Goal: Information Seeking & Learning: Find specific fact

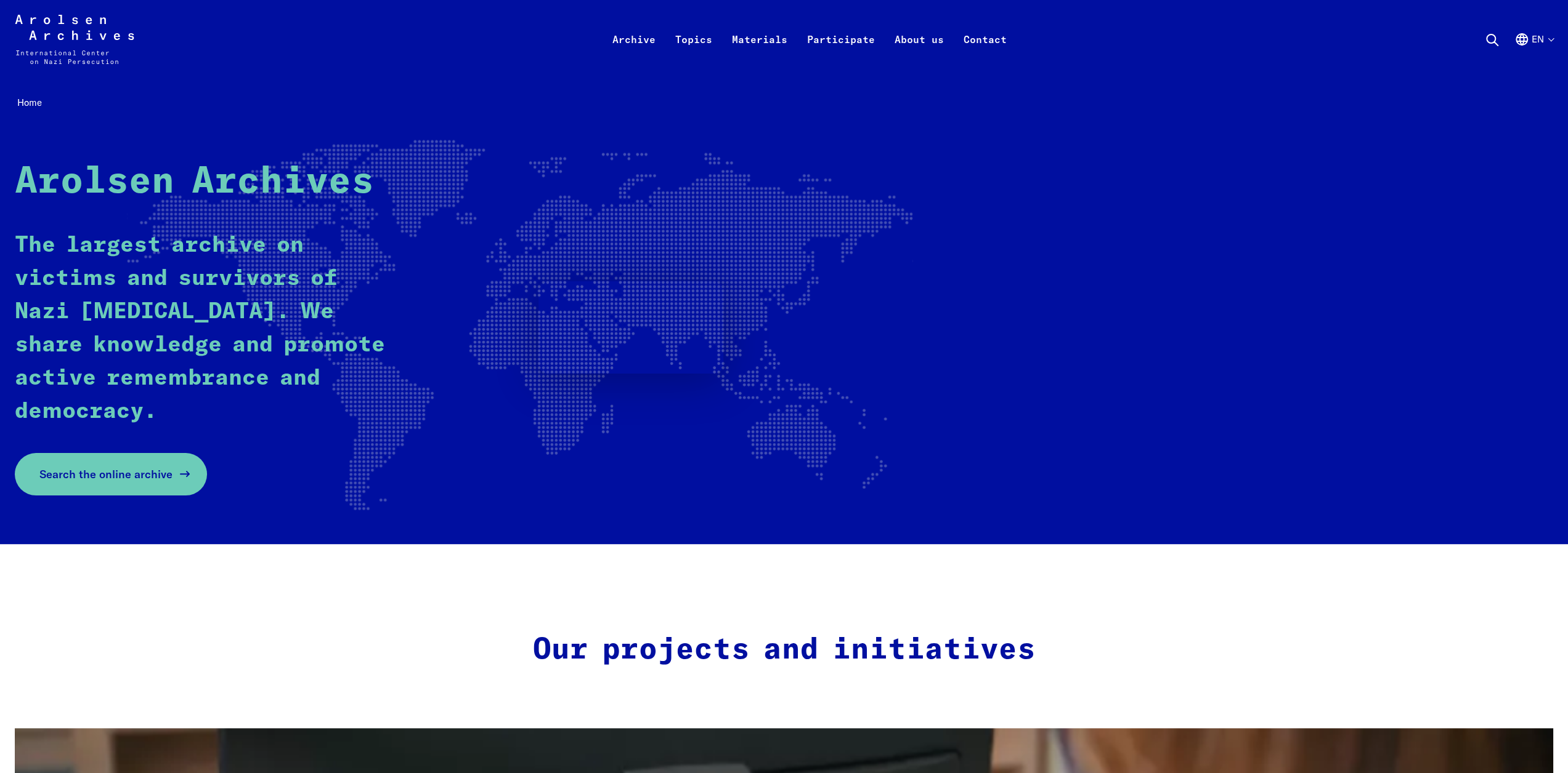
click at [164, 472] on span "Search the online archive" at bounding box center [106, 474] width 133 height 17
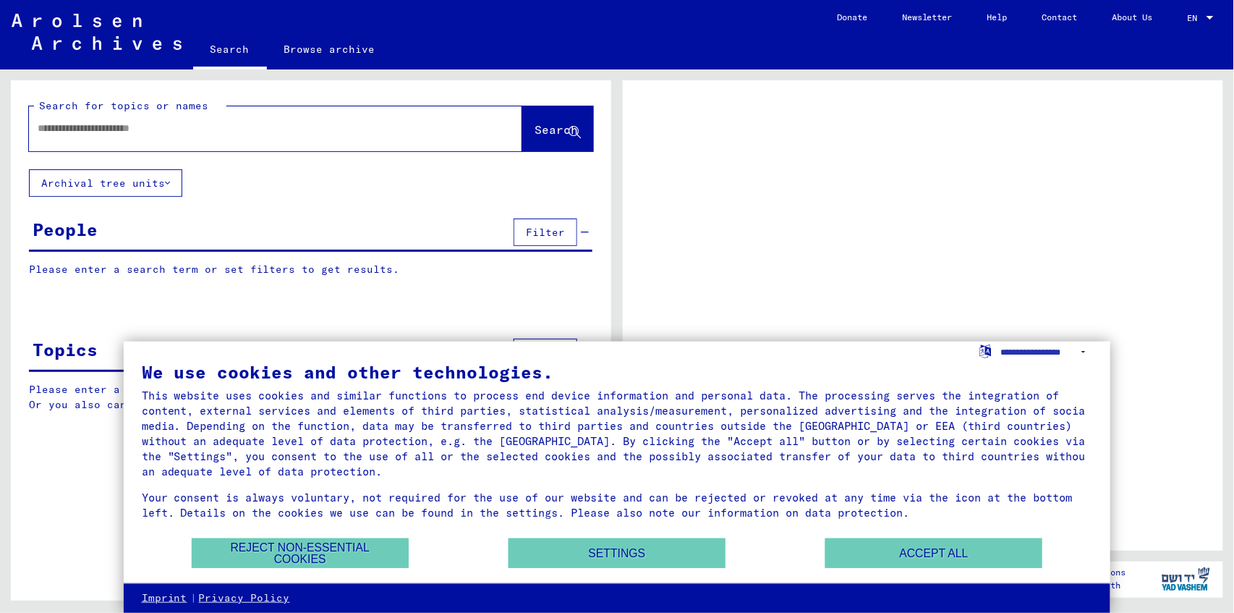
click at [179, 133] on input "text" at bounding box center [263, 128] width 450 height 15
click at [964, 560] on button "Accept all" at bounding box center [933, 553] width 217 height 30
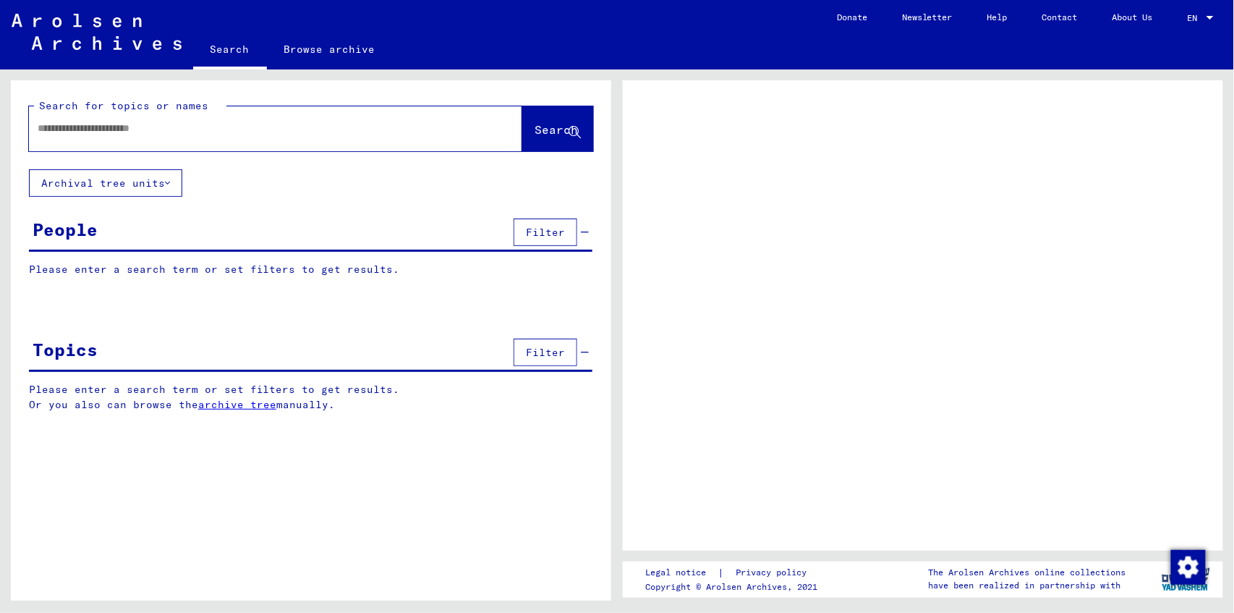
click at [249, 136] on div at bounding box center [258, 128] width 459 height 33
click at [199, 135] on input "text" at bounding box center [263, 128] width 450 height 15
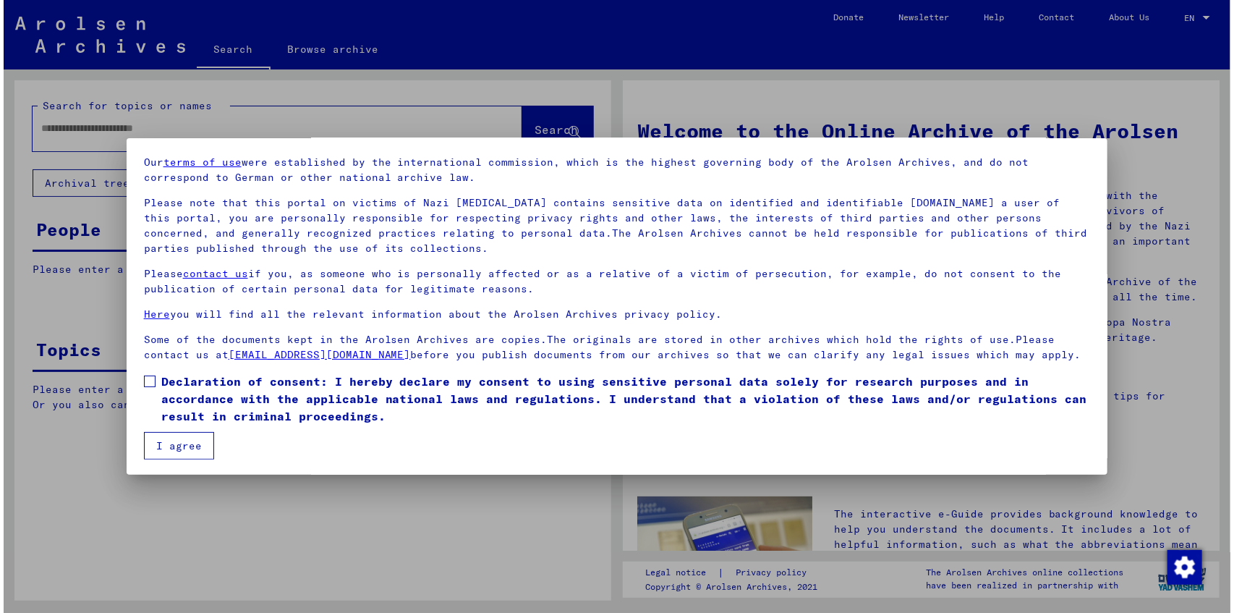
scroll to position [49, 0]
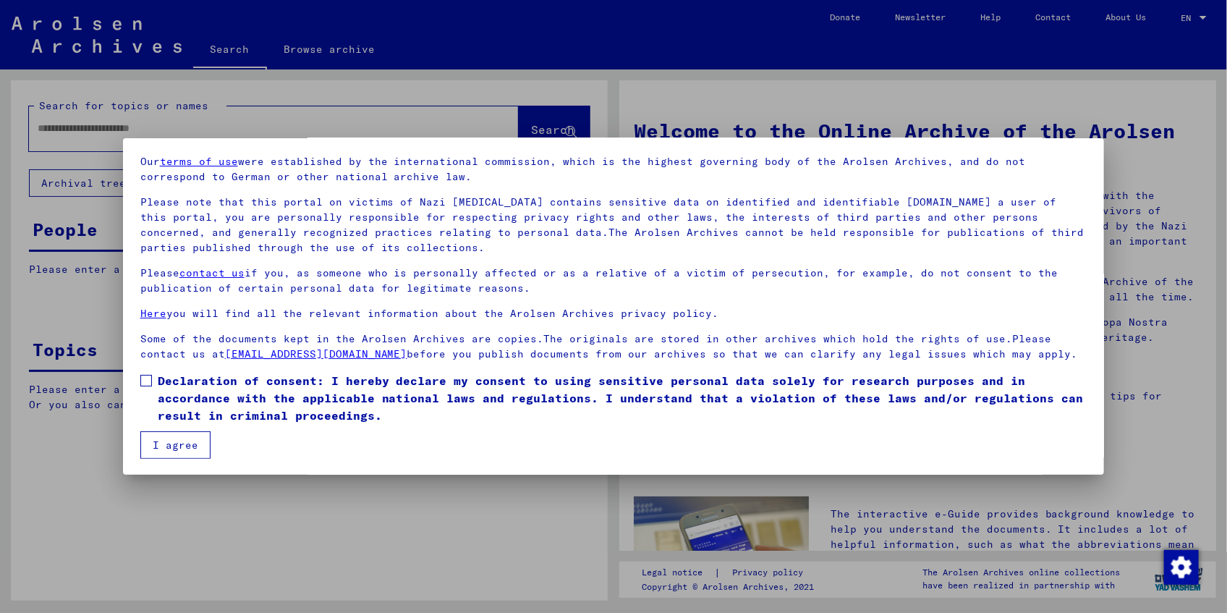
click at [135, 380] on mat-dialog-content "Our terms of use were established by the international commission, which is the…" at bounding box center [613, 301] width 981 height 315
drag, startPoint x: 142, startPoint y: 375, endPoint x: 145, endPoint y: 386, distance: 12.1
click at [142, 375] on span at bounding box center [146, 381] width 12 height 12
click at [158, 427] on mat-checkbox "Declaration of consent: I hereby declare my consent to using sensitive personal…" at bounding box center [613, 401] width 947 height 59
click at [176, 450] on button "I agree" at bounding box center [175, 444] width 70 height 27
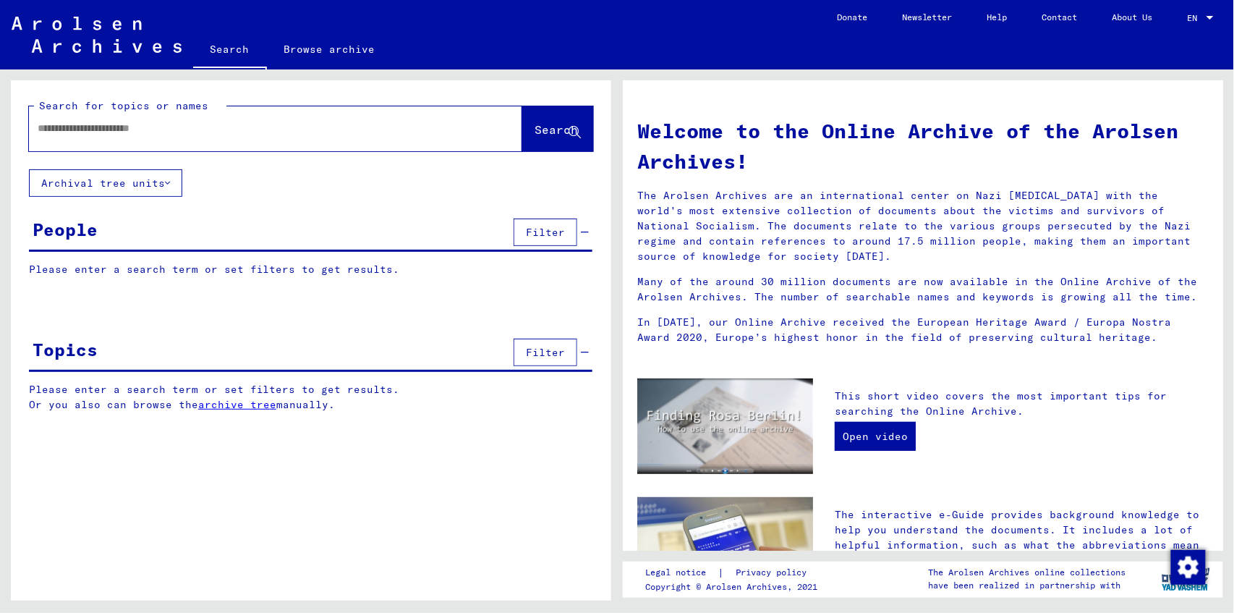
click at [182, 136] on div at bounding box center [254, 128] width 450 height 33
click at [188, 127] on input "text" at bounding box center [258, 128] width 441 height 15
type input "**********"
click at [529, 145] on button "Search" at bounding box center [557, 128] width 71 height 45
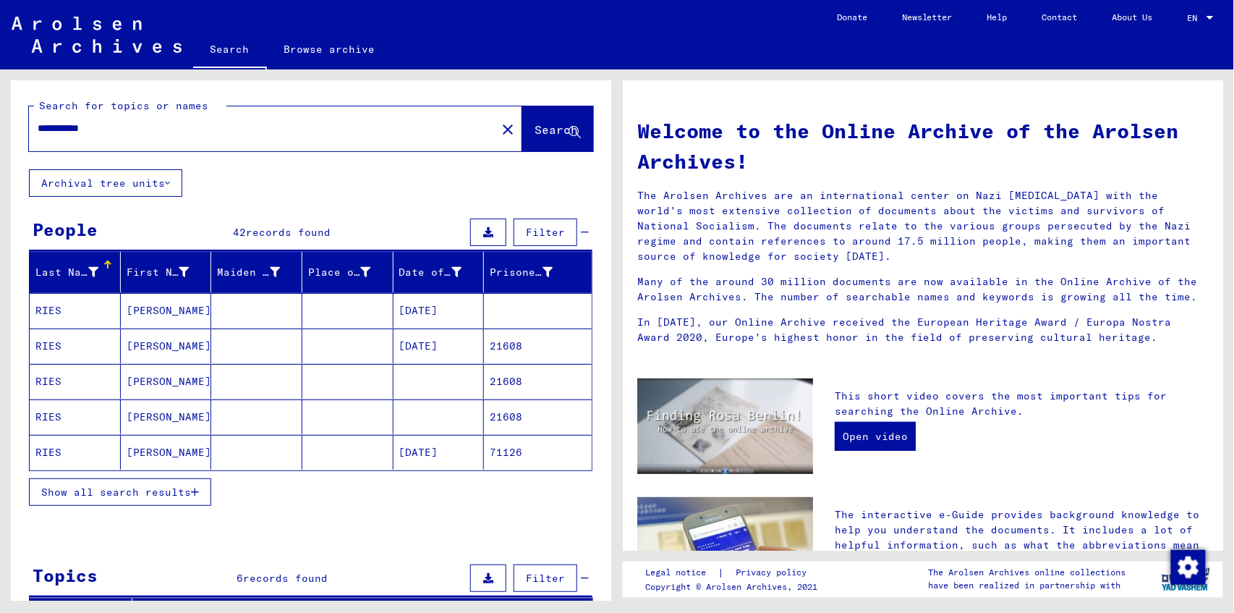
click at [145, 490] on span "Show all search results" at bounding box center [116, 491] width 150 height 13
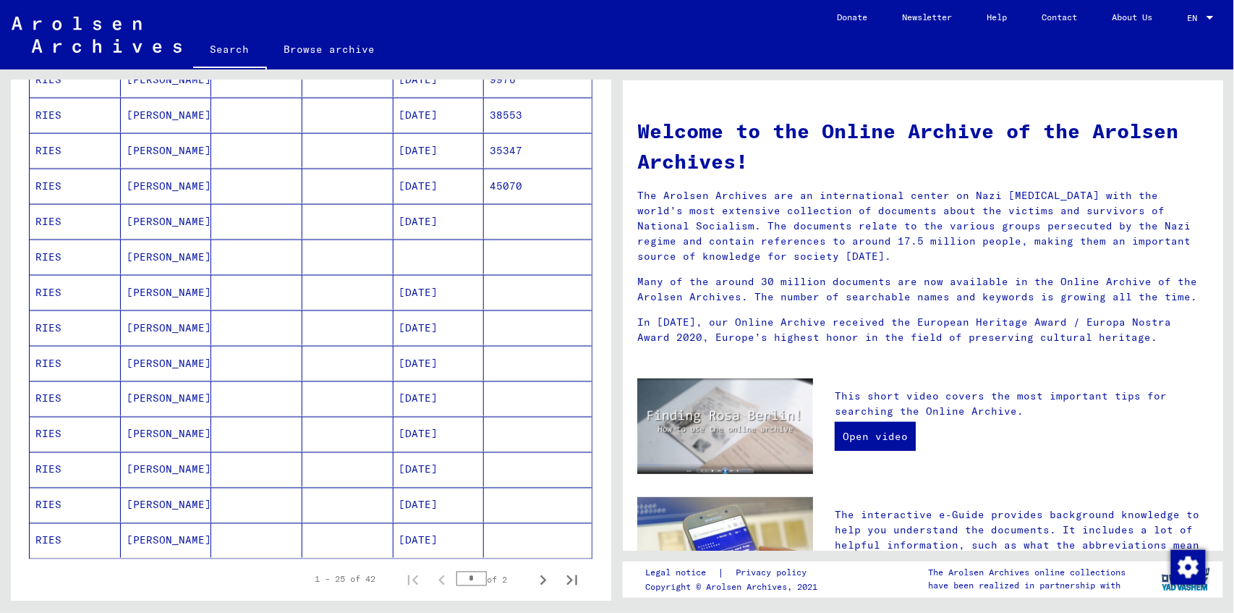
scroll to position [675, 0]
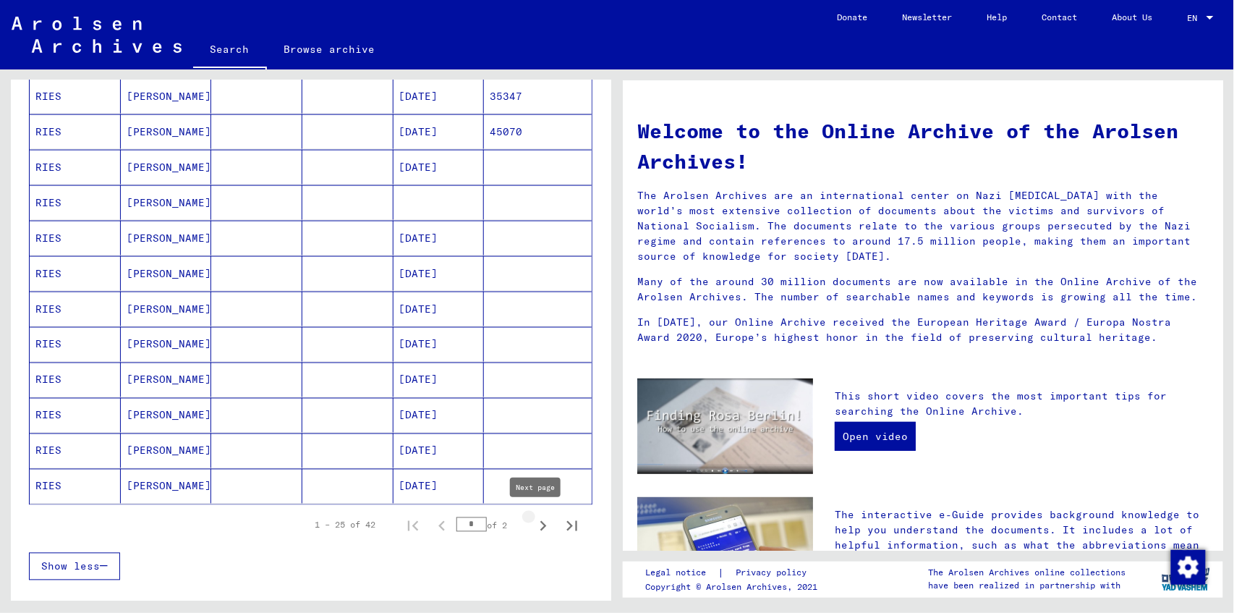
click at [537, 527] on icon "Next page" at bounding box center [543, 526] width 20 height 20
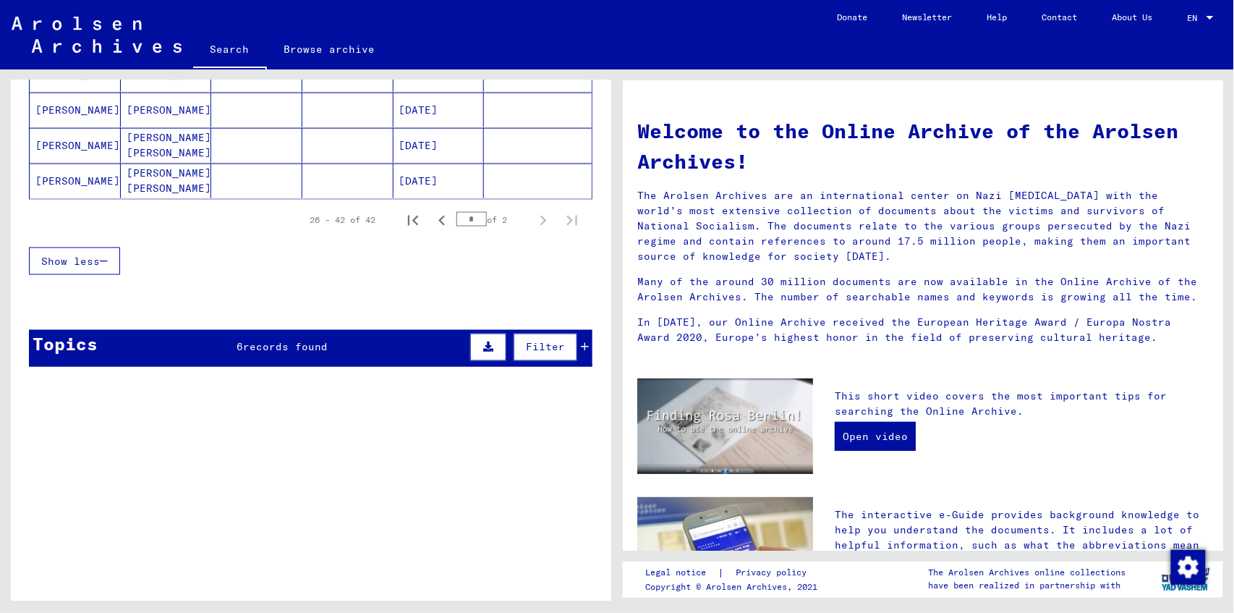
scroll to position [723, 0]
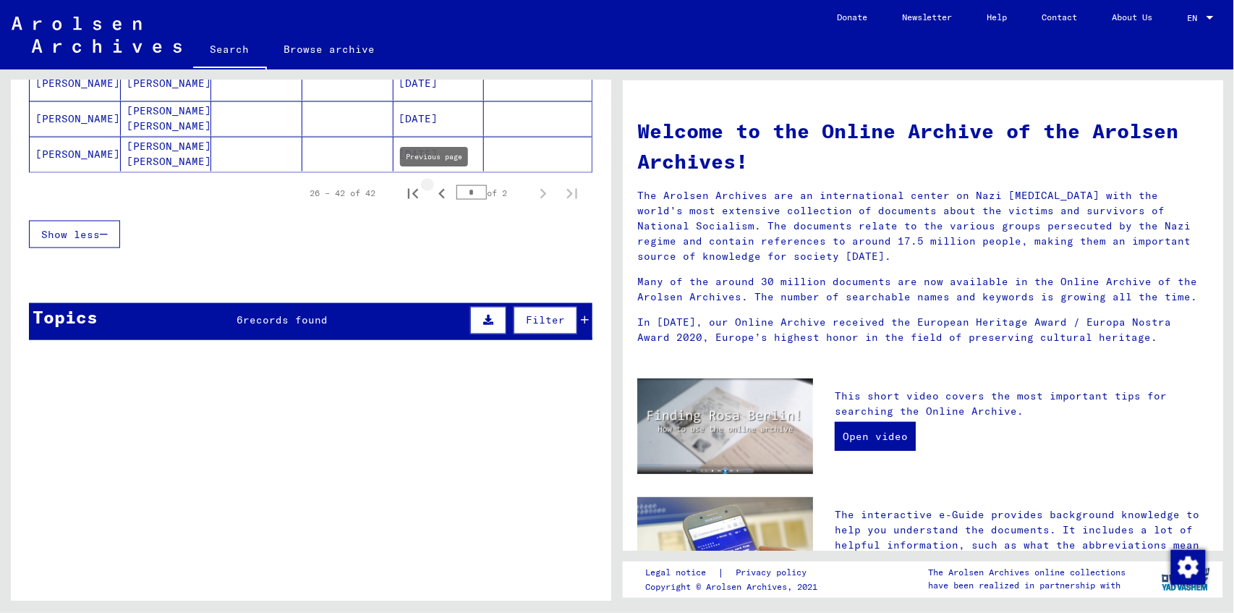
click at [436, 194] on icon "Previous page" at bounding box center [442, 194] width 20 height 20
type input "*"
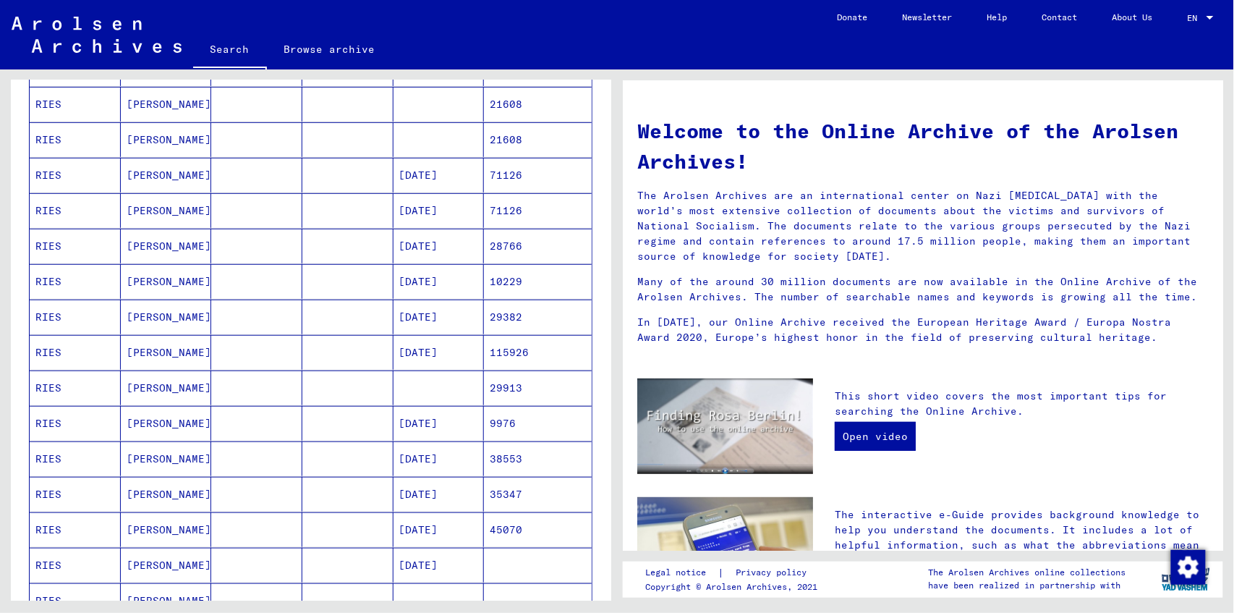
scroll to position [145, 0]
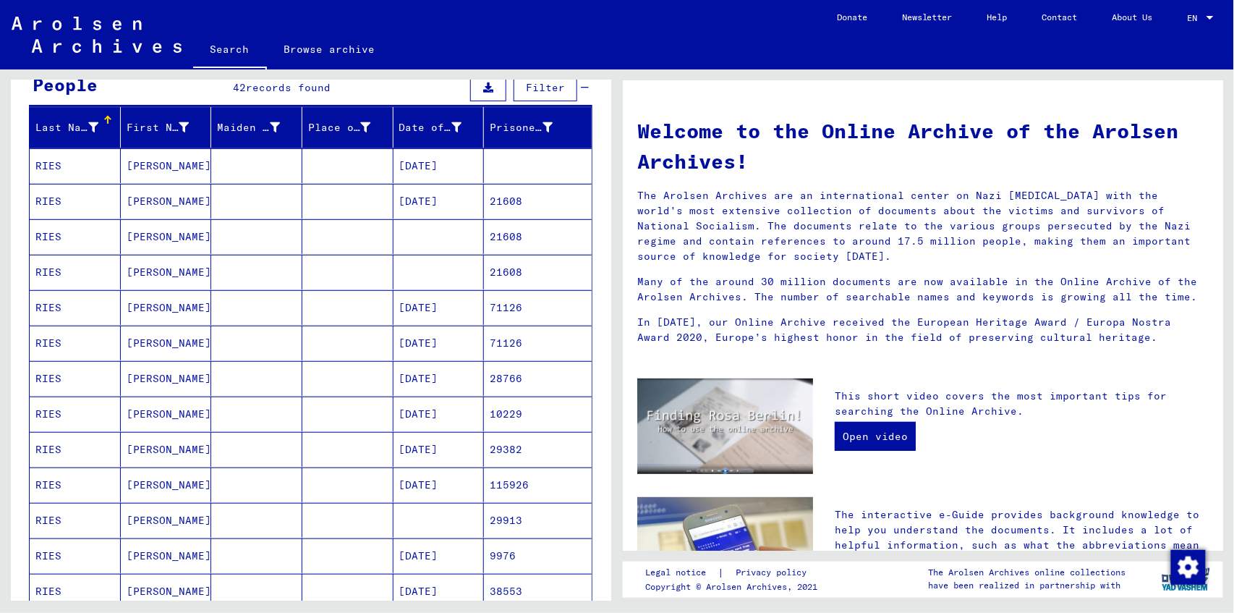
click at [500, 200] on mat-cell "21608" at bounding box center [538, 201] width 108 height 35
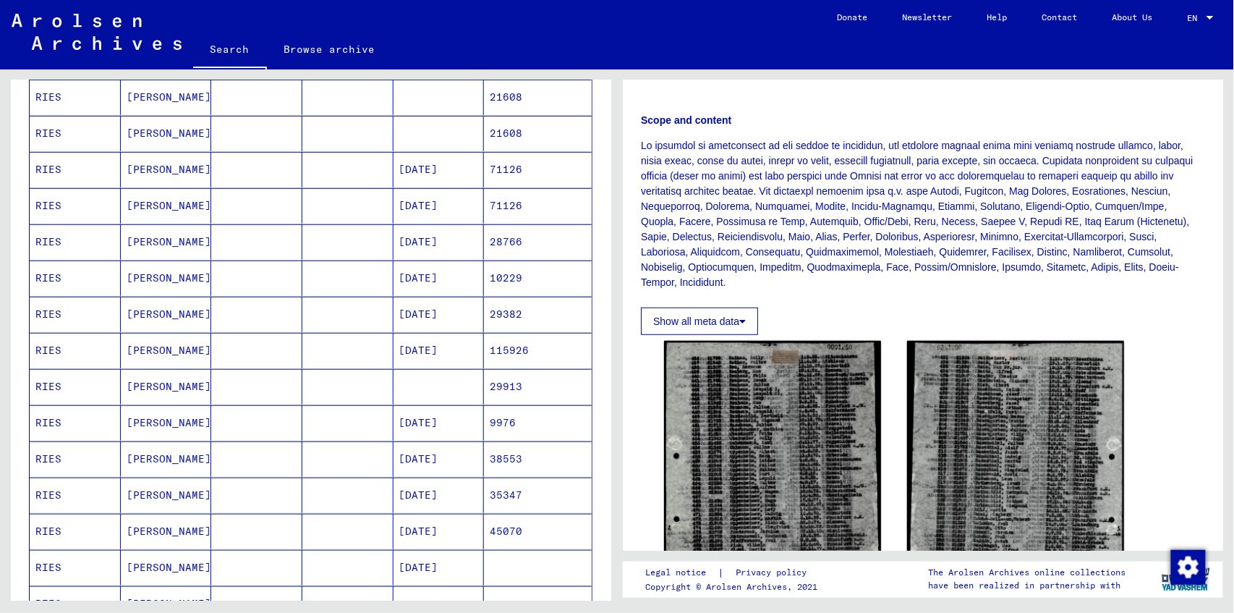
scroll to position [289, 0]
click at [427, 491] on mat-cell "12/14/1899" at bounding box center [438, 491] width 91 height 35
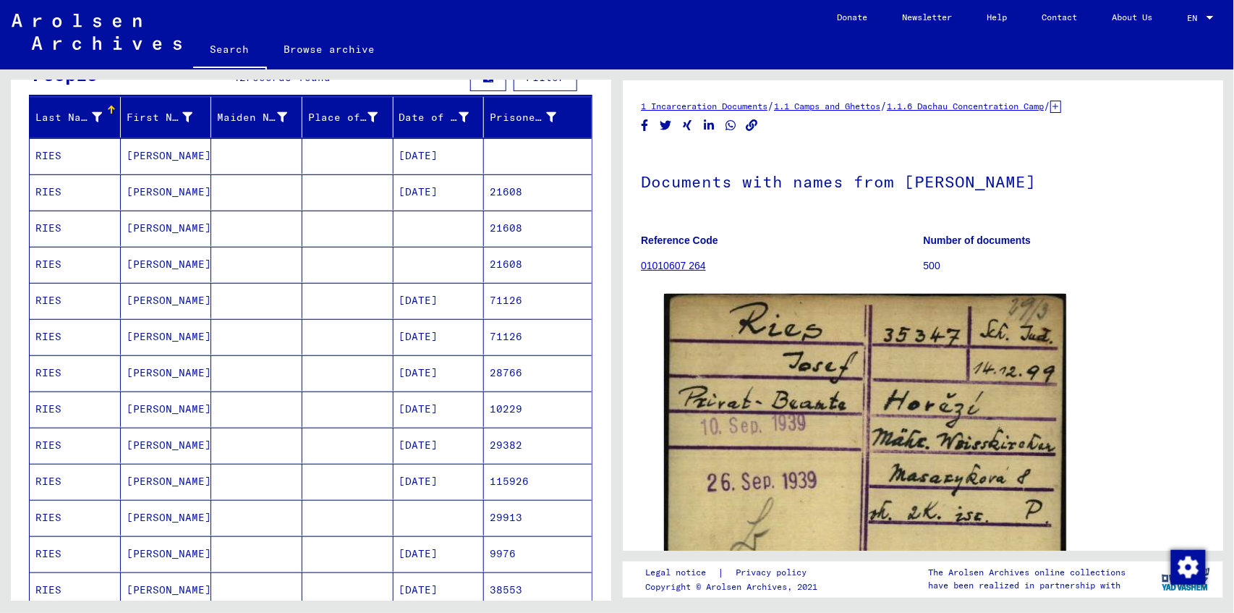
scroll to position [48, 0]
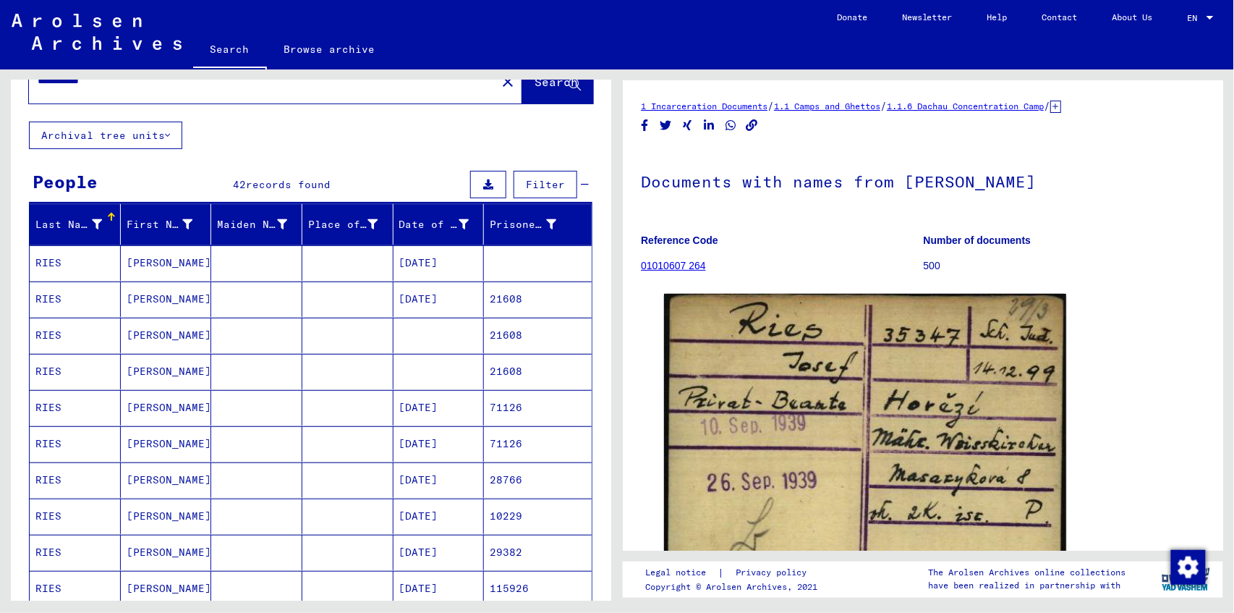
click at [431, 302] on mat-cell "03/18/1889" at bounding box center [438, 298] width 91 height 35
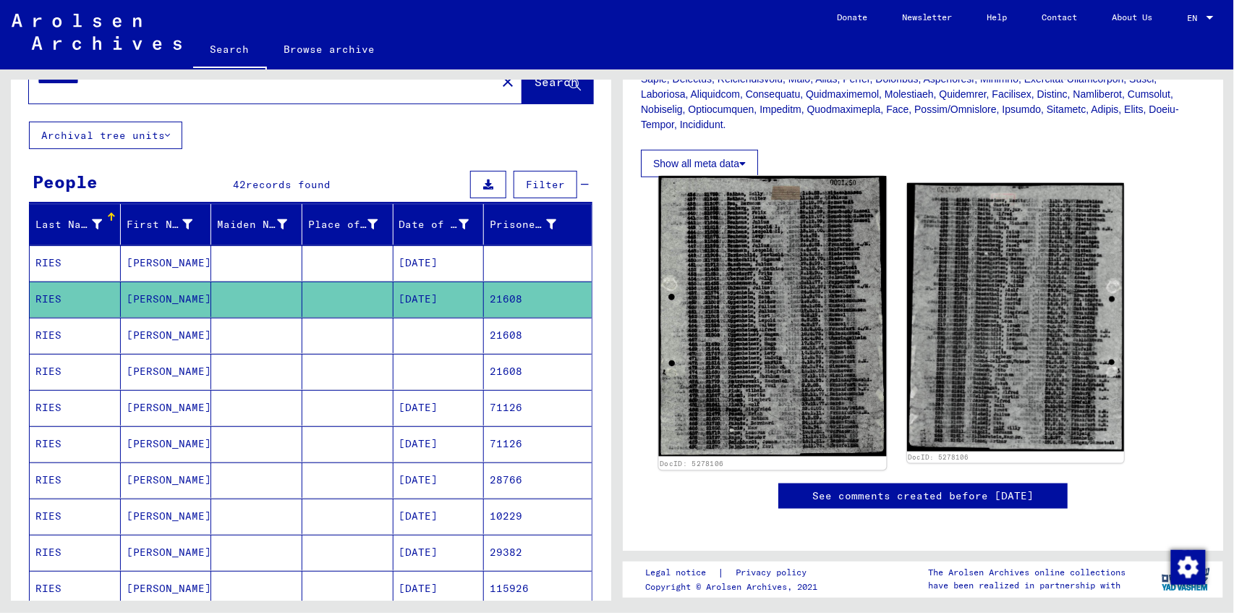
scroll to position [376, 0]
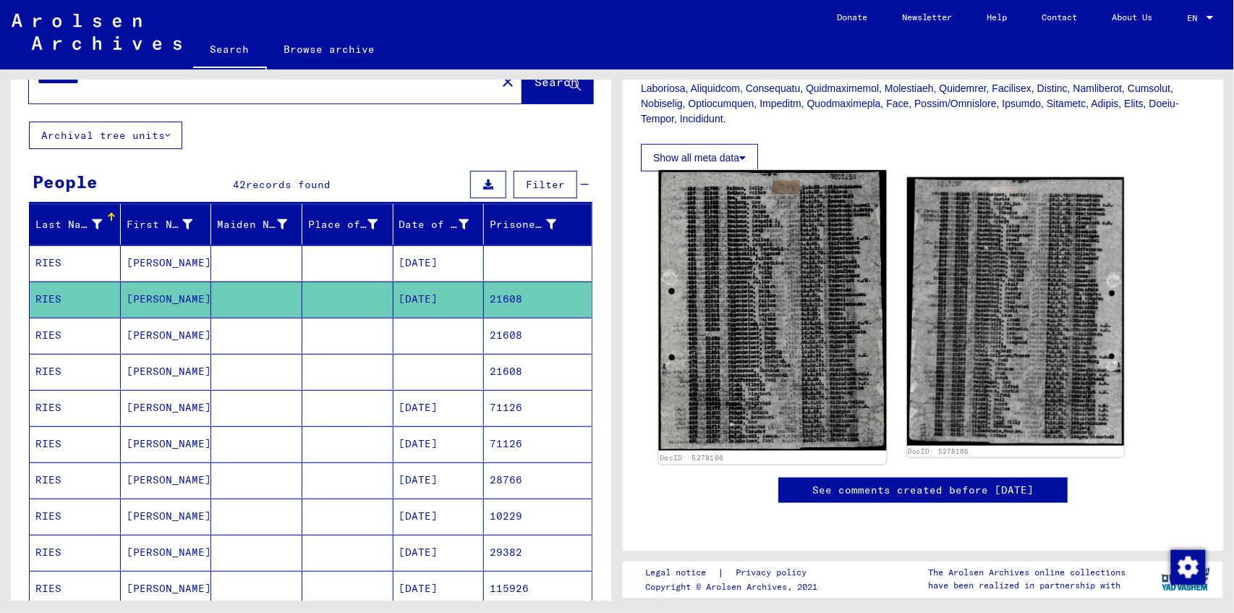
click at [829, 277] on img at bounding box center [773, 311] width 228 height 280
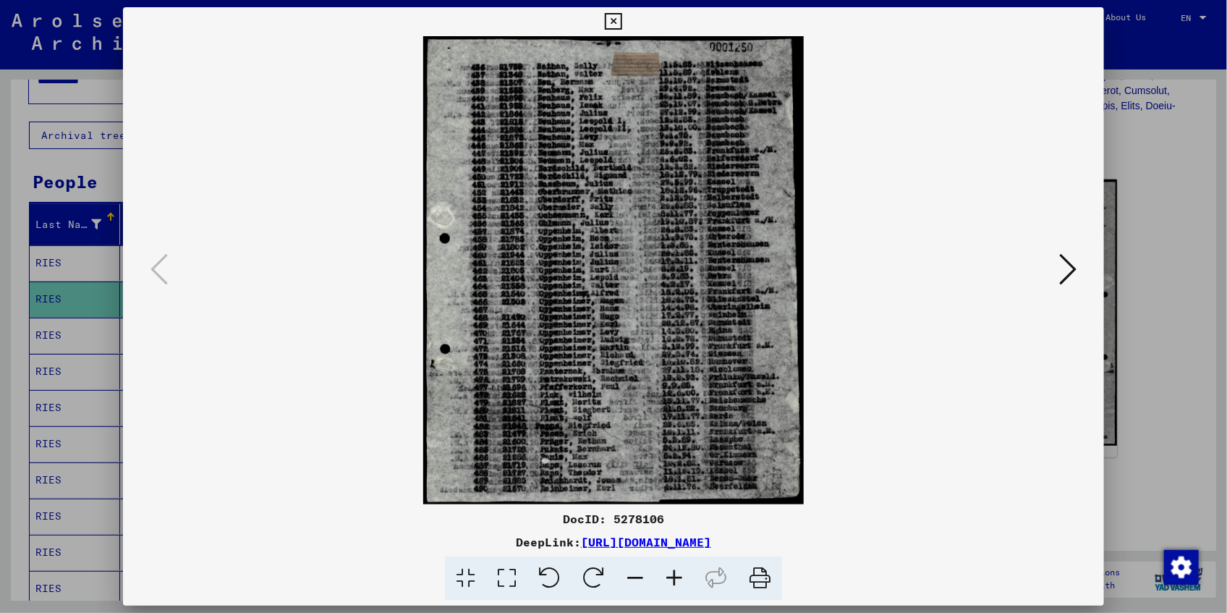
click at [1076, 265] on icon at bounding box center [1067, 269] width 17 height 35
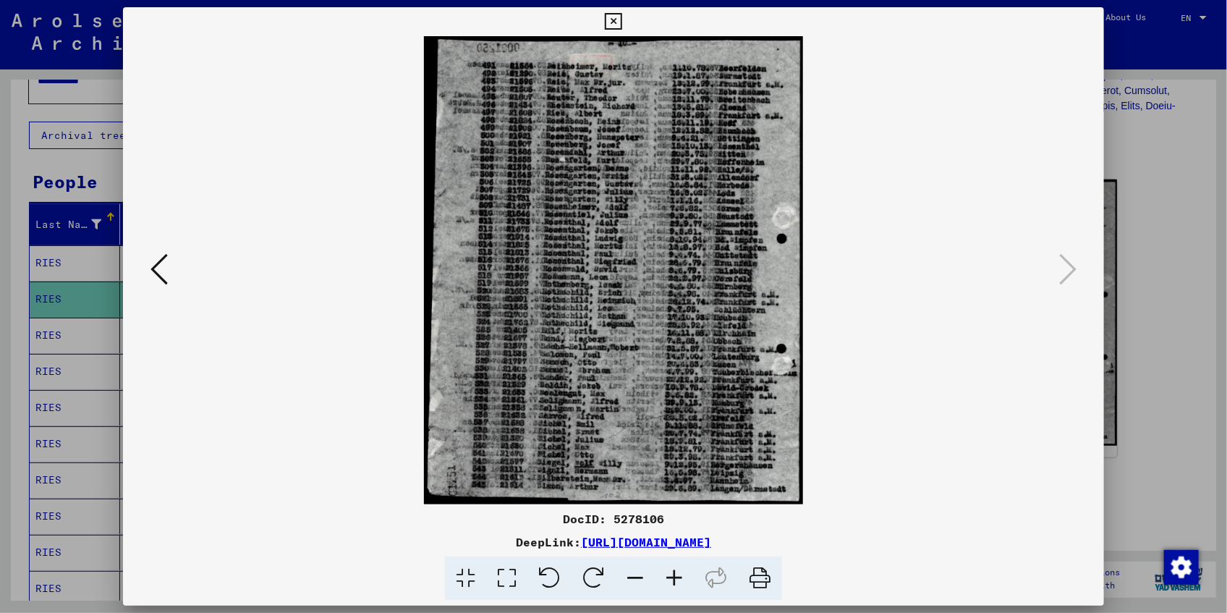
click at [898, 164] on img at bounding box center [613, 270] width 883 height 468
drag, startPoint x: 618, startPoint y: 17, endPoint x: 495, endPoint y: 124, distance: 162.5
click at [618, 17] on icon at bounding box center [613, 21] width 17 height 17
